Goal: Check status: Check status

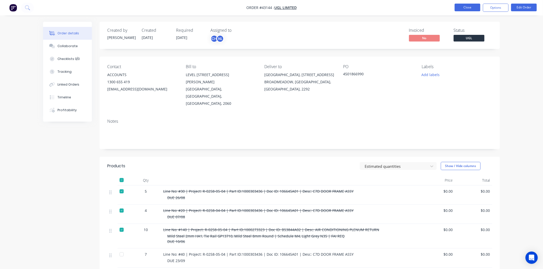
click at [471, 8] on button "Close" at bounding box center [468, 8] width 26 height 8
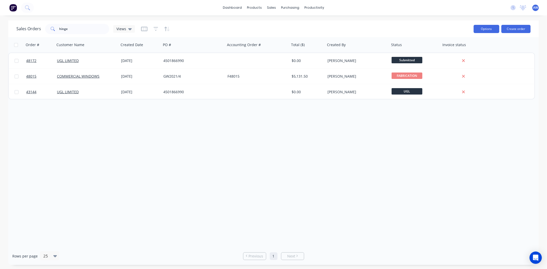
click at [489, 27] on button "Options" at bounding box center [487, 29] width 26 height 8
click at [481, 8] on div "dashboard products sales purchasing productivity dashboard products Product Cat…" at bounding box center [273, 7] width 547 height 15
click at [332, 23] on link "Workflow" at bounding box center [335, 24] width 68 height 10
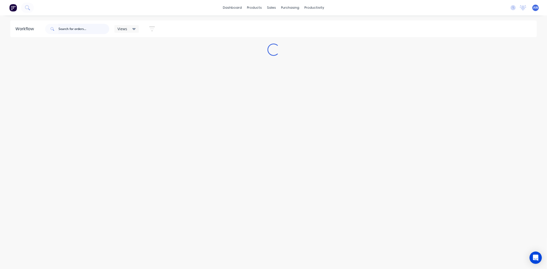
click at [75, 30] on input "text" at bounding box center [84, 29] width 51 height 10
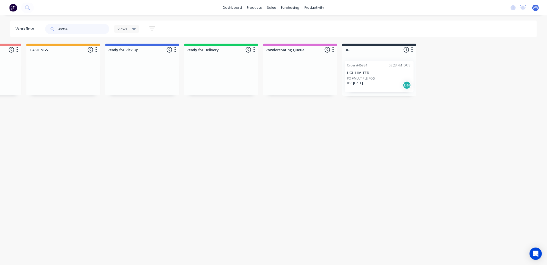
scroll to position [0, 302]
click at [376, 86] on div "Req. [DATE] Del" at bounding box center [378, 85] width 65 height 9
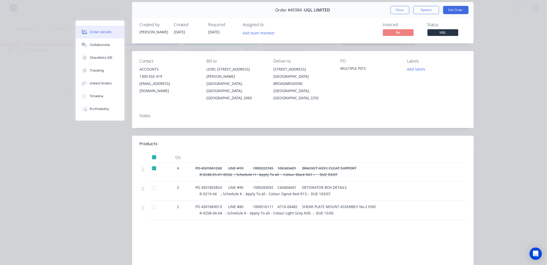
scroll to position [28, 0]
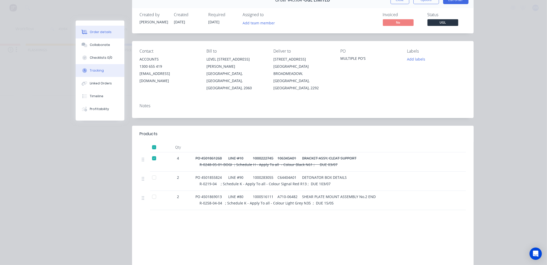
click at [96, 71] on div "Tracking" at bounding box center [97, 70] width 14 height 5
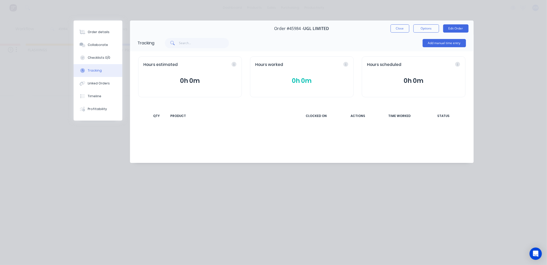
scroll to position [0, 0]
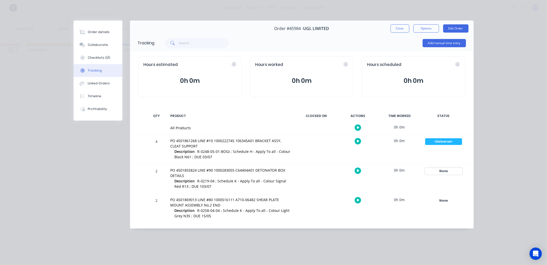
click at [443, 169] on div "None" at bounding box center [444, 171] width 37 height 7
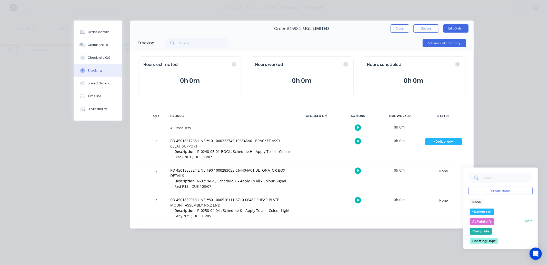
click at [479, 221] on button "At Painter's" at bounding box center [482, 221] width 24 height 7
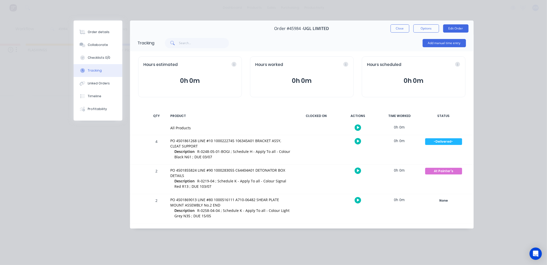
click at [403, 29] on button "Close" at bounding box center [400, 28] width 19 height 8
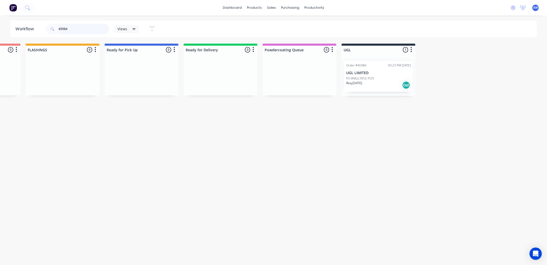
click at [83, 28] on input "45984" at bounding box center [84, 29] width 51 height 10
type input "4"
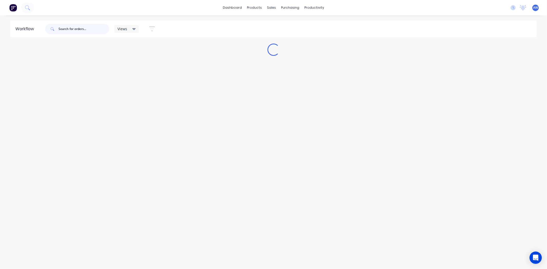
click at [73, 29] on input "text" at bounding box center [84, 29] width 51 height 10
click at [286, 22] on div "Sales Orders" at bounding box center [290, 24] width 21 height 5
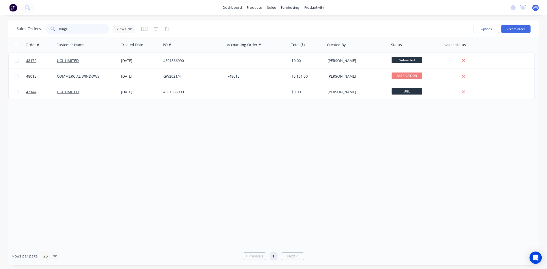
click at [76, 26] on input "hinge" at bounding box center [85, 29] width 50 height 10
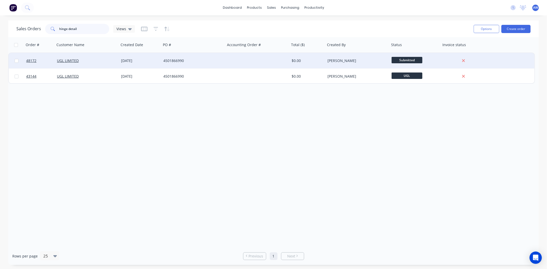
type input "hinge detail"
click at [96, 60] on div "UGL LIMITED" at bounding box center [85, 60] width 57 height 5
